Goal: Information Seeking & Learning: Learn about a topic

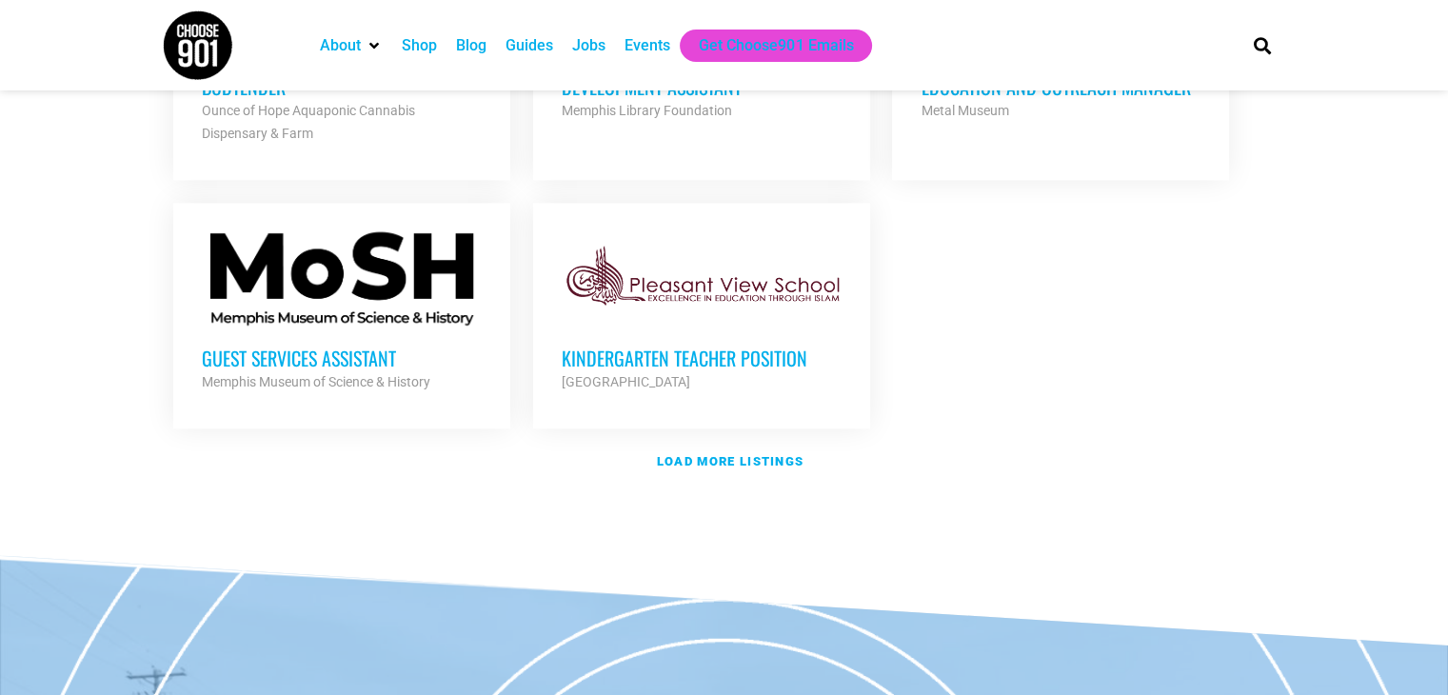
scroll to position [2284, 0]
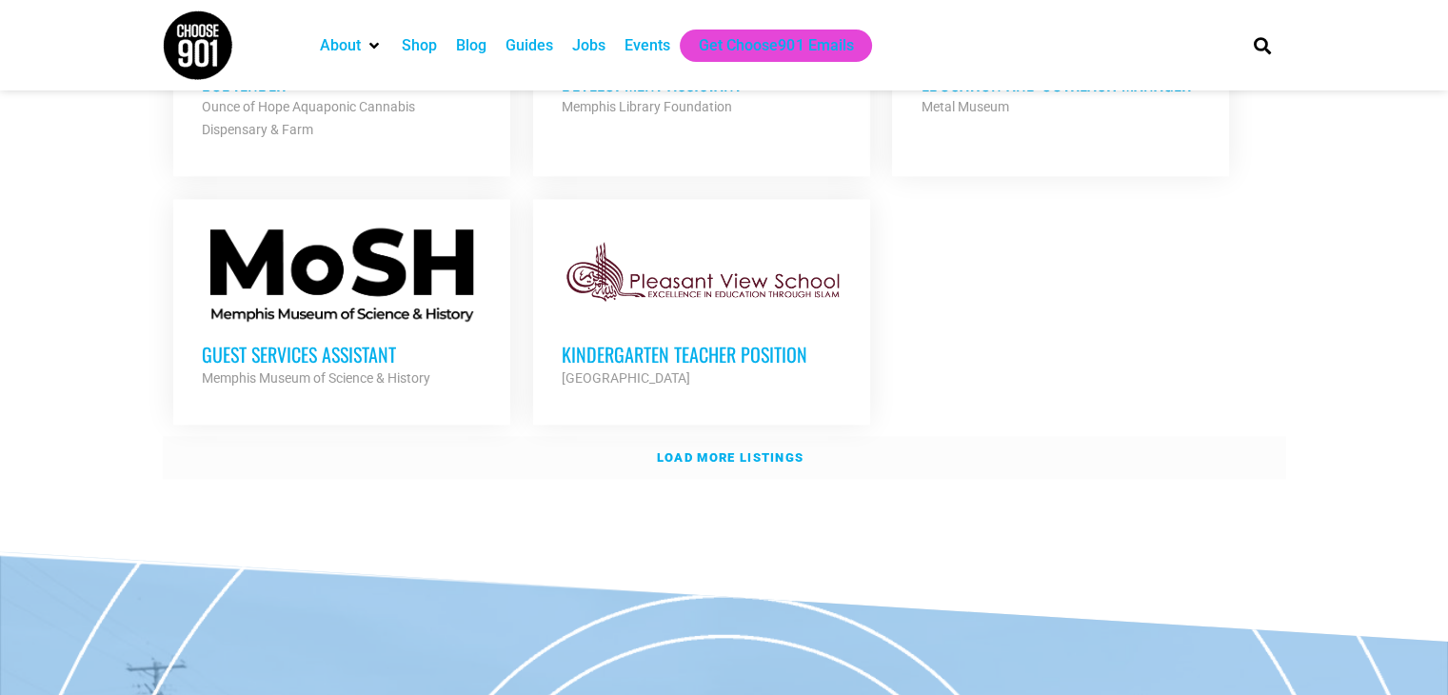
click at [712, 454] on link "Load more listings" at bounding box center [724, 458] width 1123 height 44
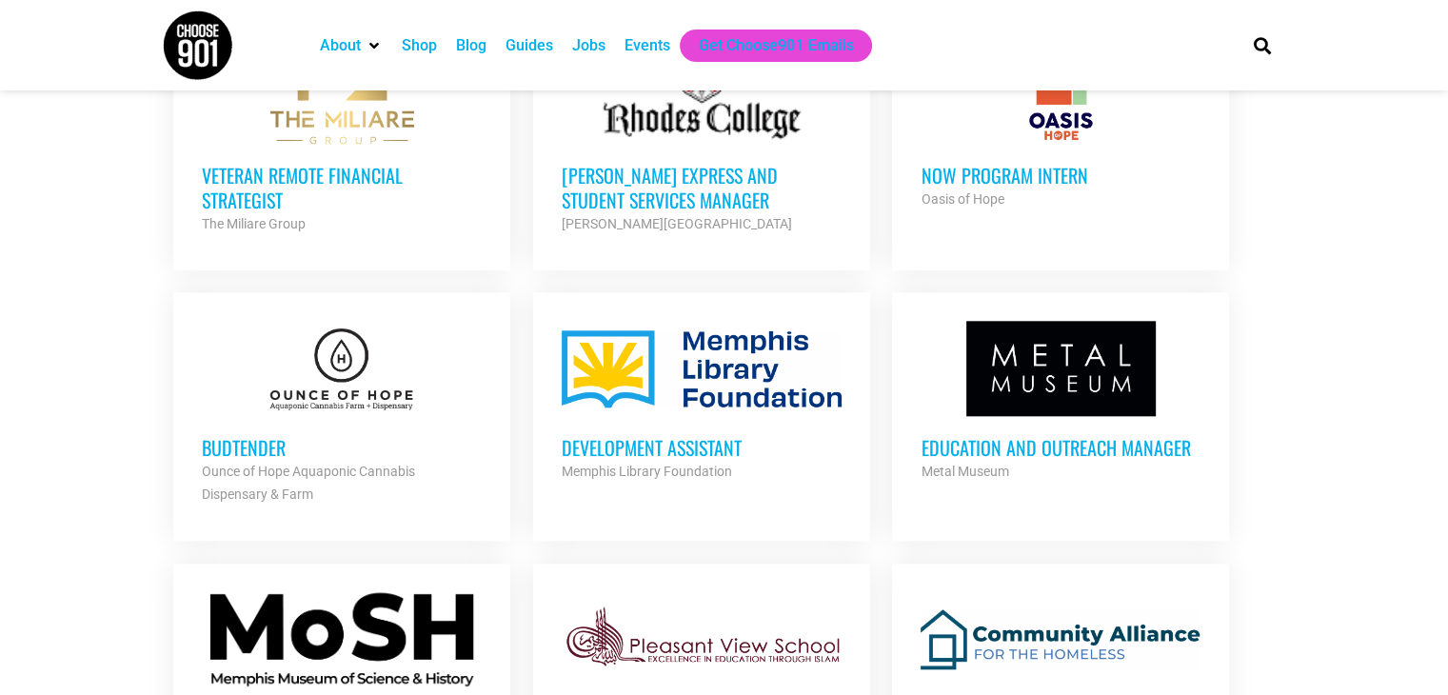
scroll to position [1903, 0]
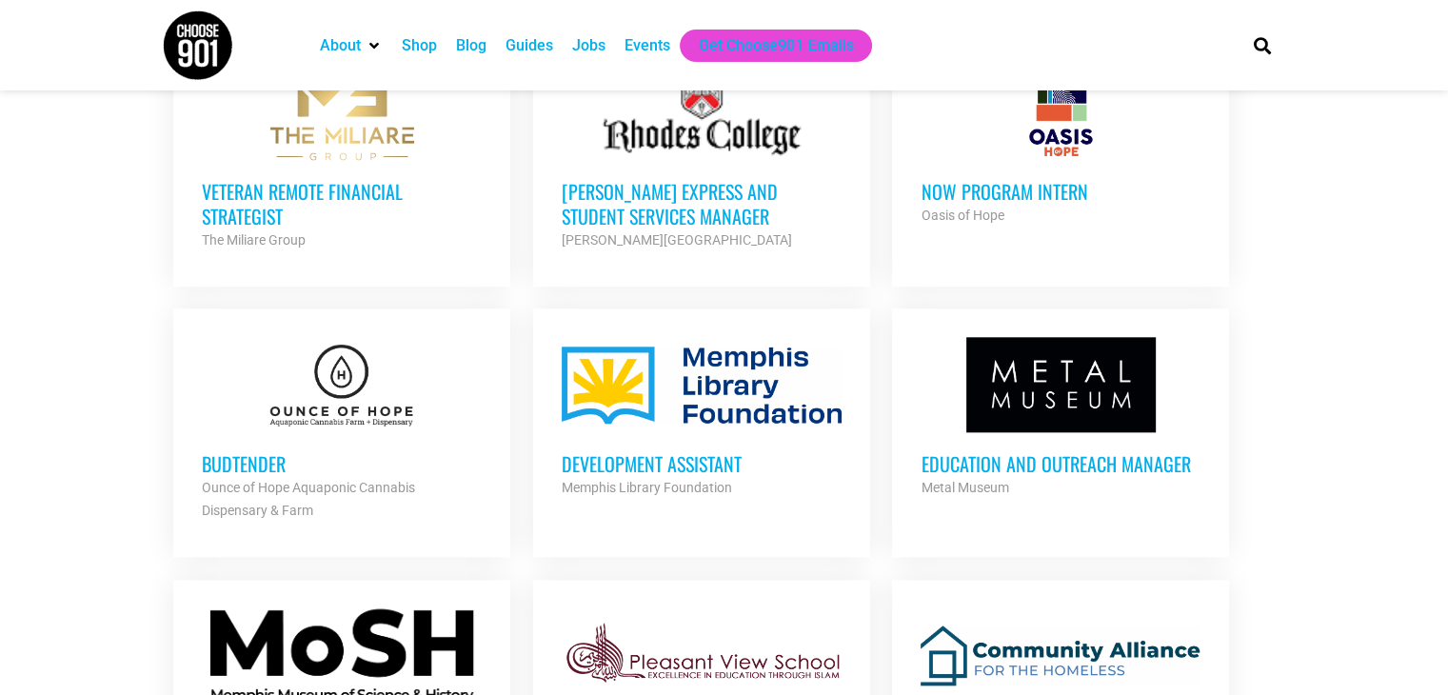
click at [679, 456] on h3 "Development Assistant" at bounding box center [702, 463] width 280 height 25
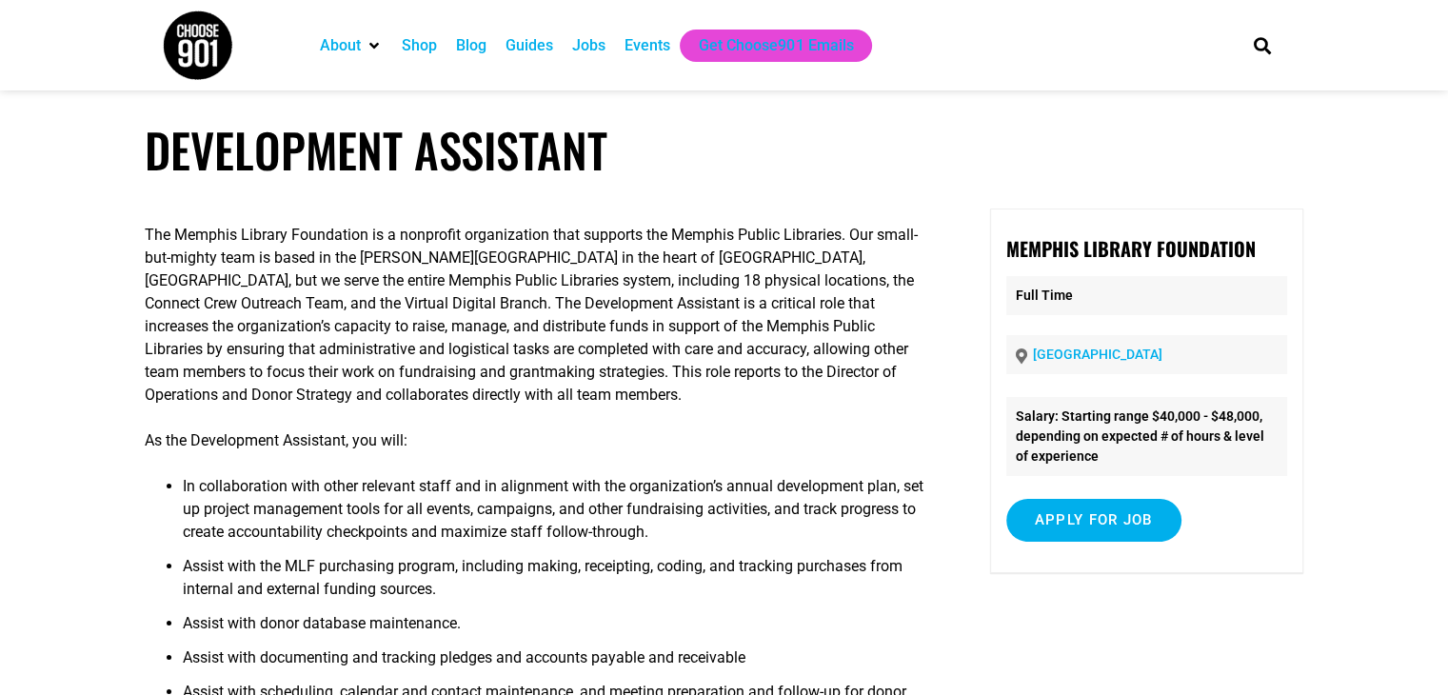
scroll to position [286, 0]
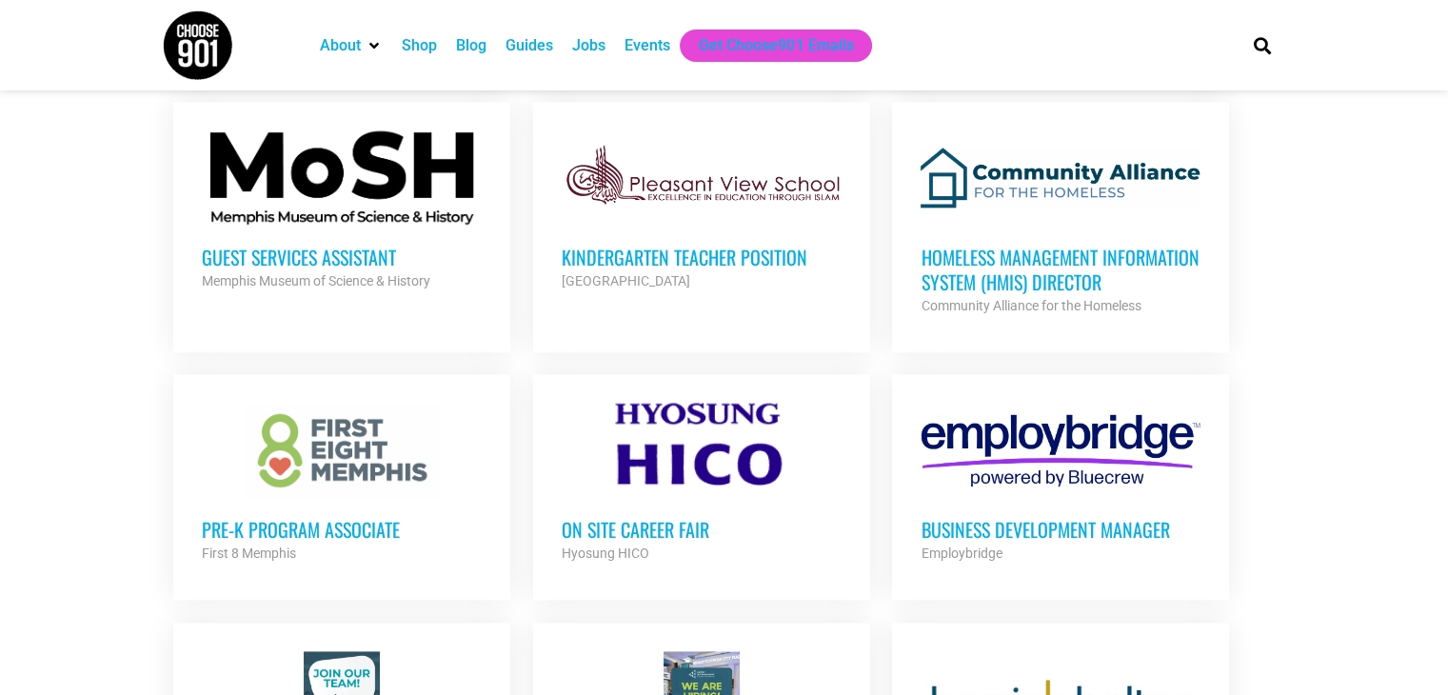
scroll to position [2379, 0]
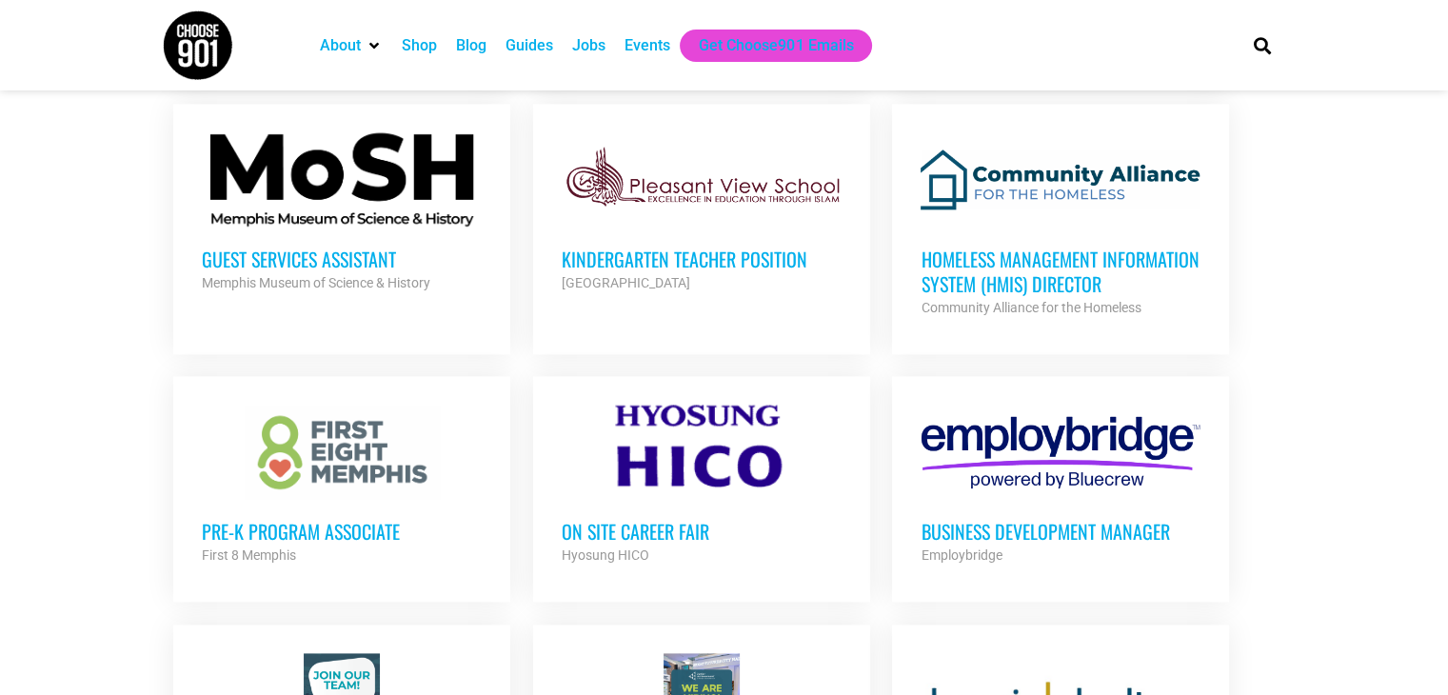
click at [346, 246] on h3 "Guest Services Assistant" at bounding box center [342, 258] width 280 height 25
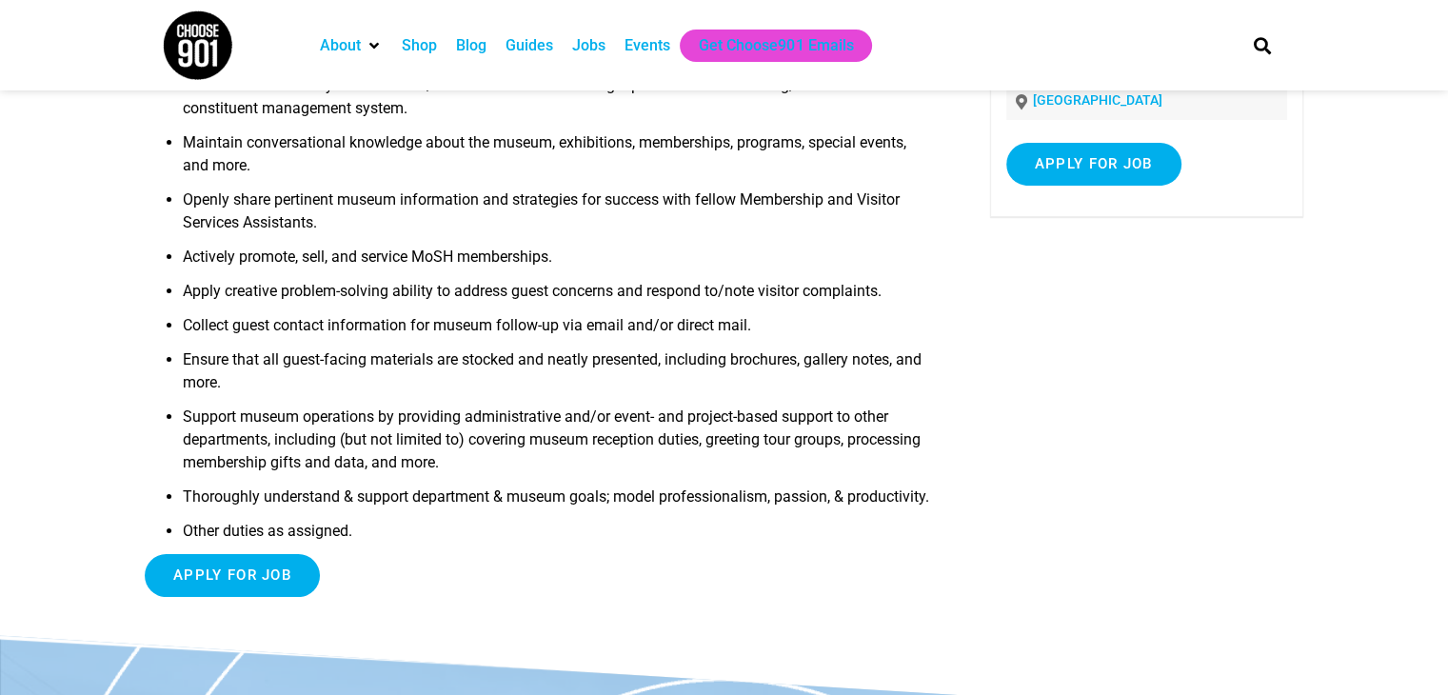
scroll to position [286, 0]
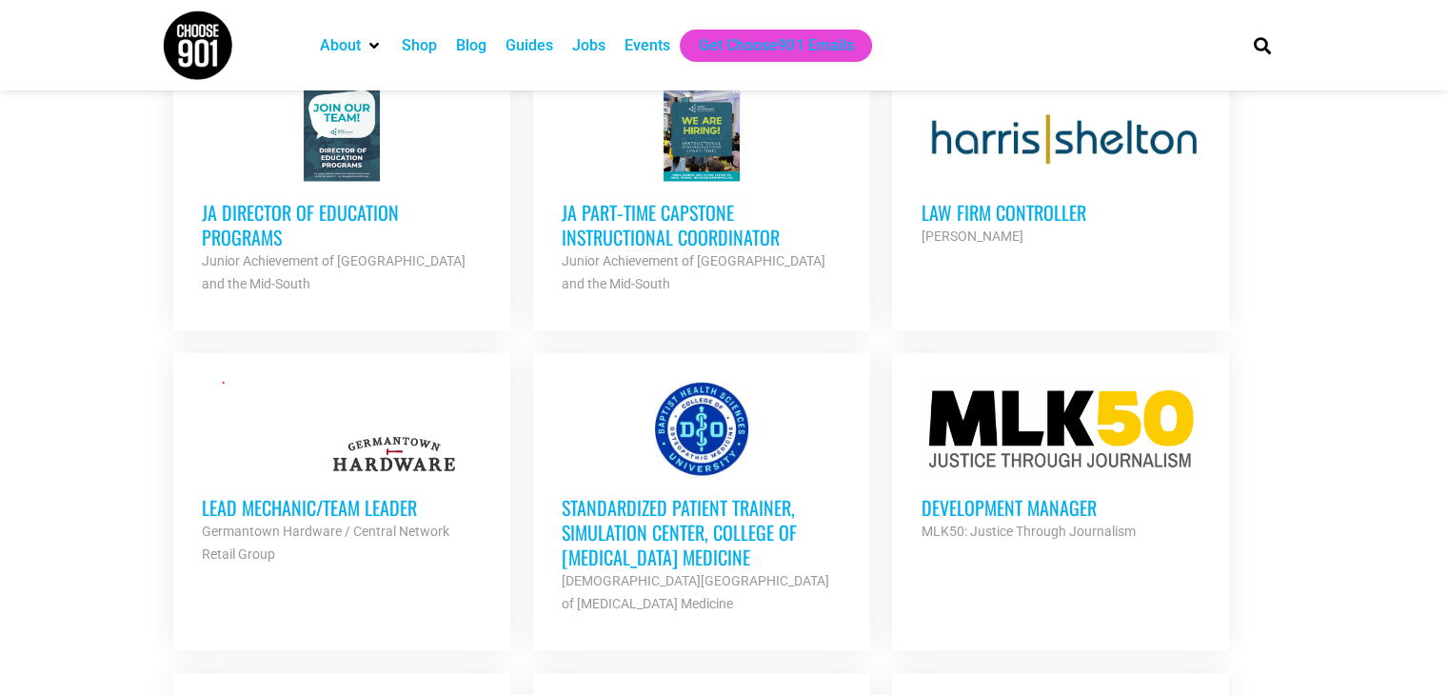
scroll to position [2950, 0]
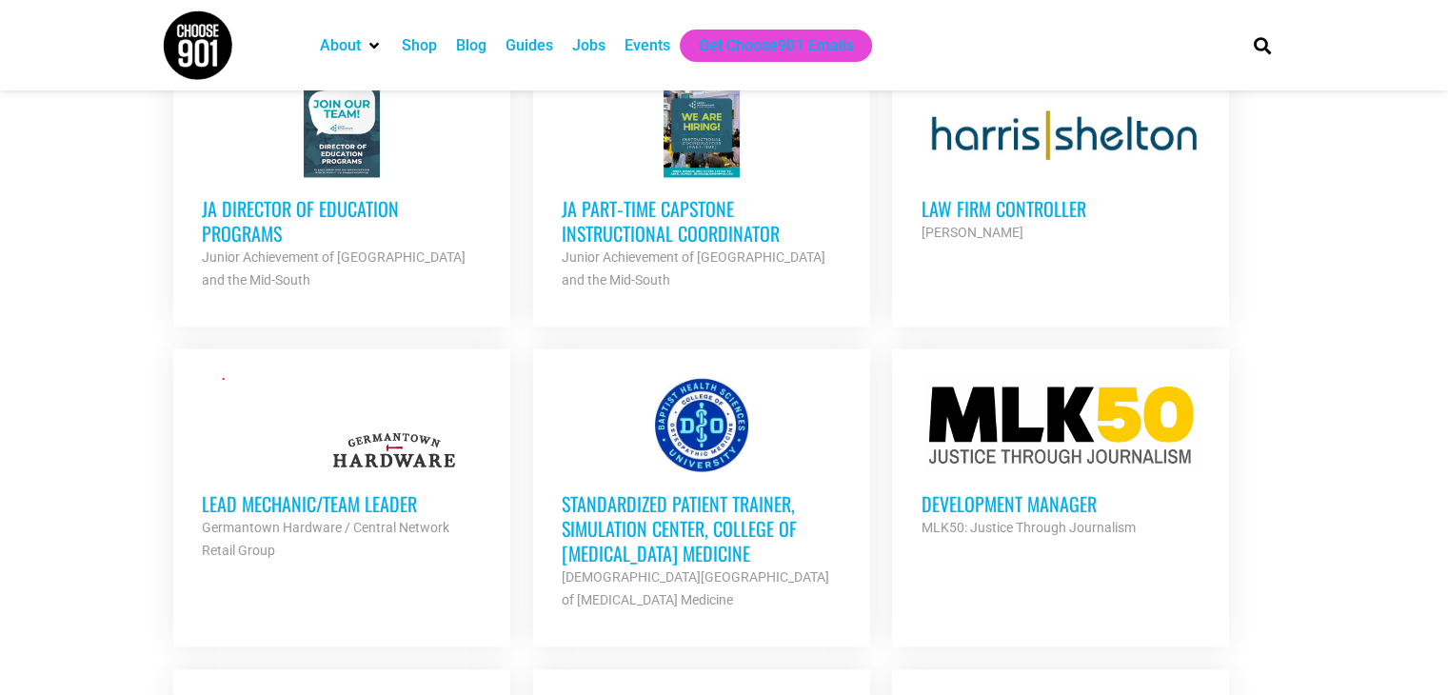
click at [286, 503] on h3 "Lead Mechanic/Team Leader" at bounding box center [342, 503] width 280 height 25
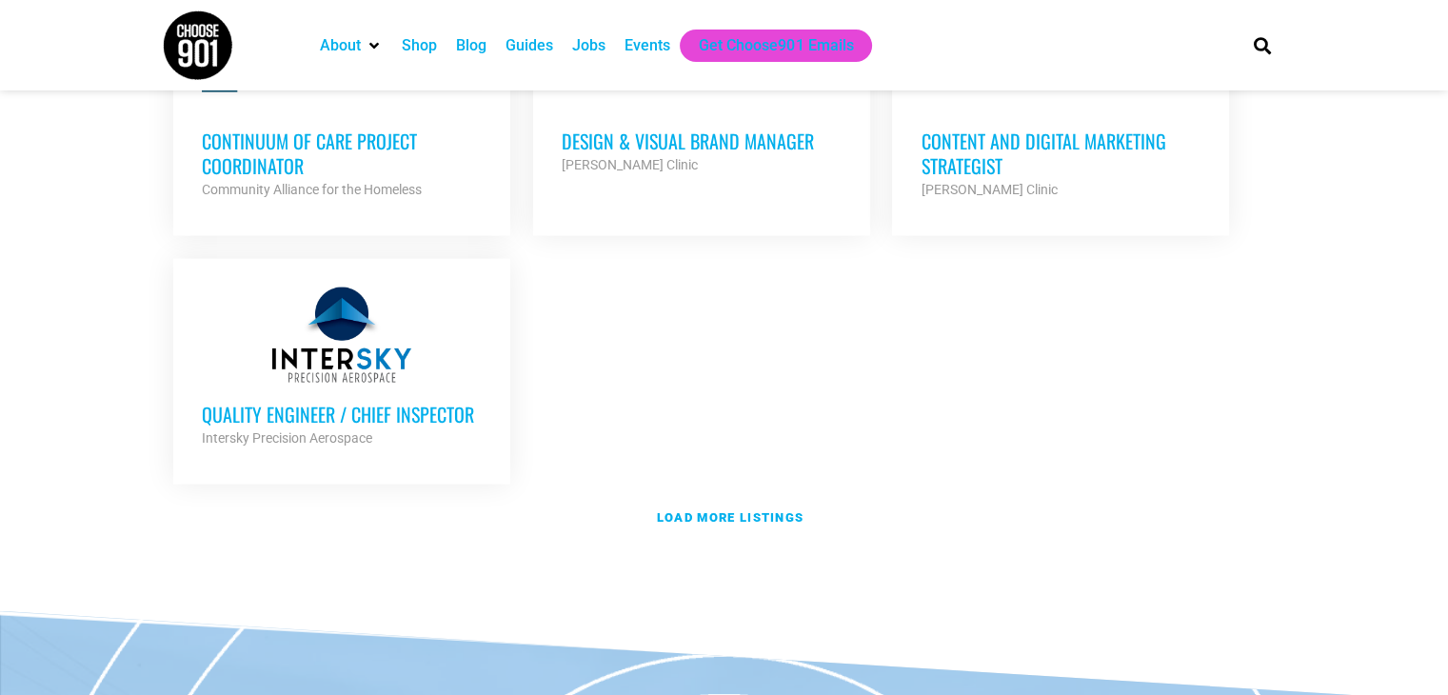
scroll to position [4188, 0]
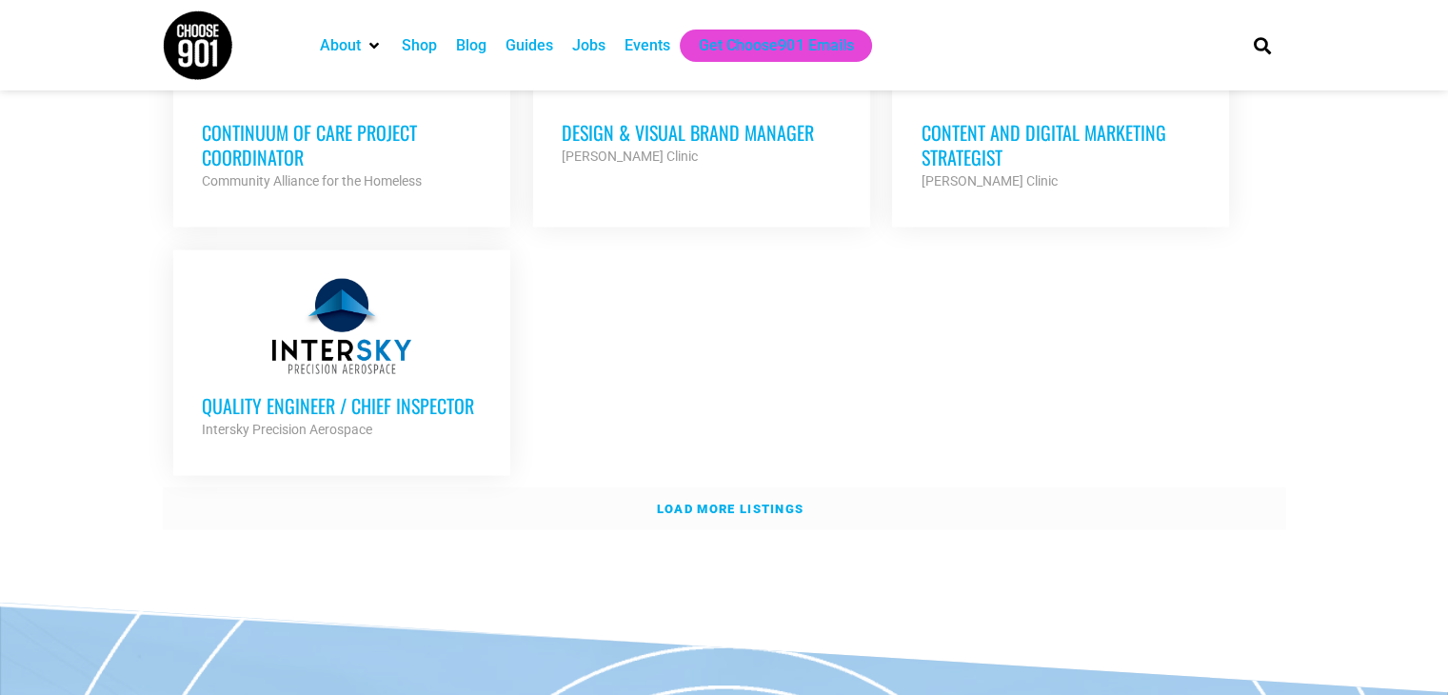
click at [723, 502] on strong "Load more listings" at bounding box center [730, 509] width 147 height 14
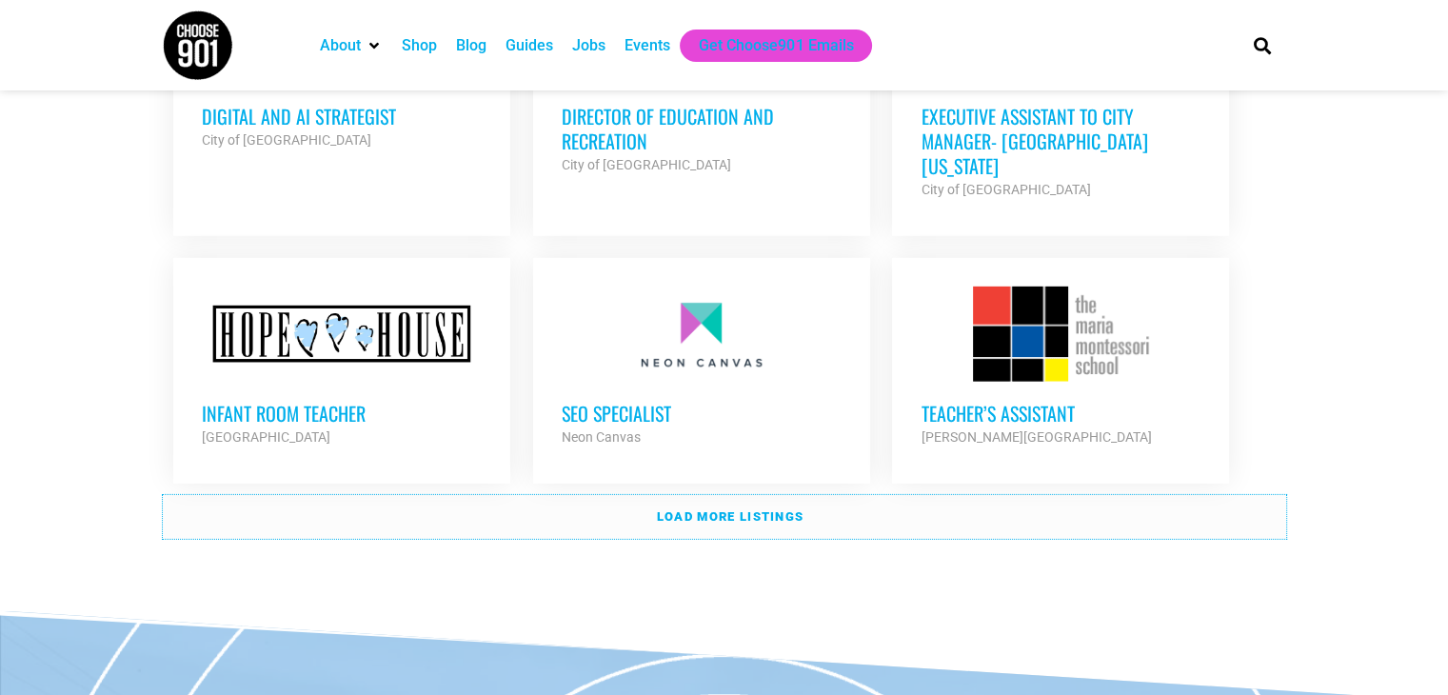
scroll to position [5901, 0]
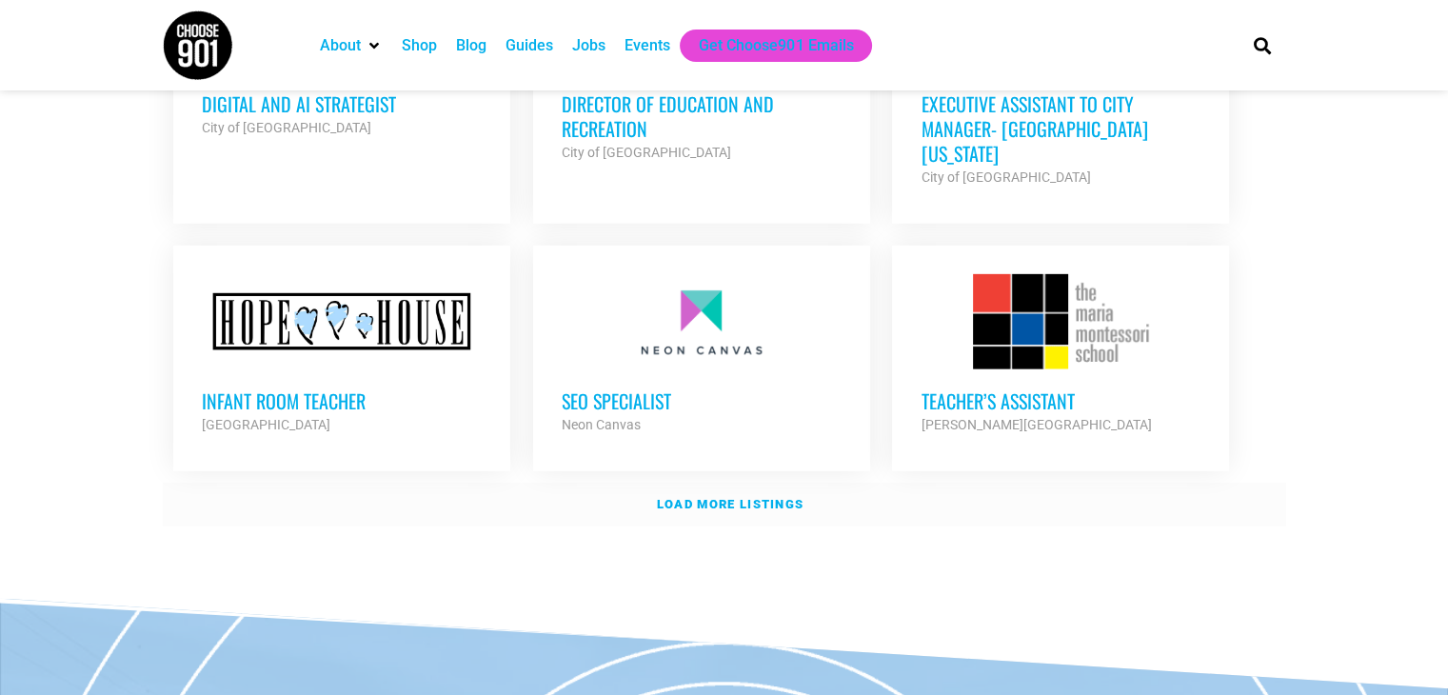
click at [771, 497] on strong "Load more listings" at bounding box center [730, 504] width 147 height 14
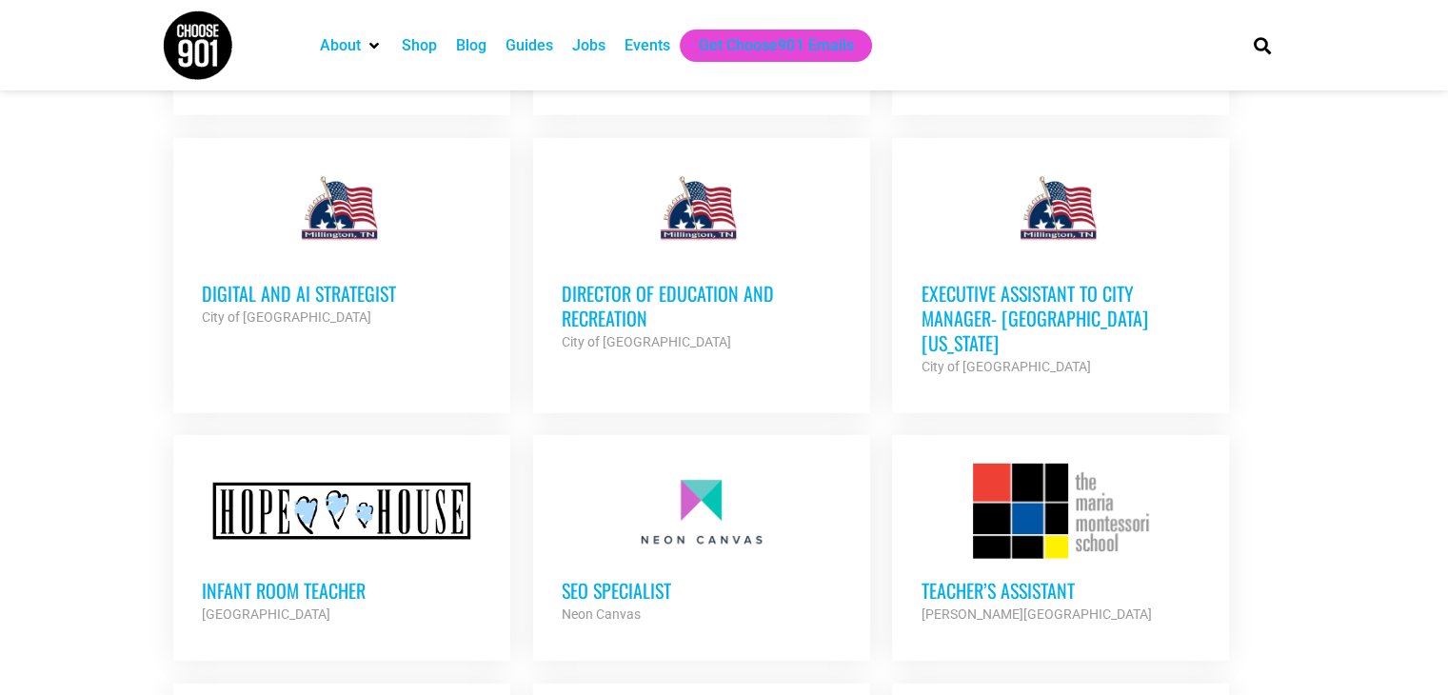
scroll to position [5710, 0]
click at [1032, 282] on h3 "Executive Assistant to City Manager- [GEOGRAPHIC_DATA] [US_STATE]" at bounding box center [1060, 319] width 280 height 74
